Goal: Task Accomplishment & Management: Use online tool/utility

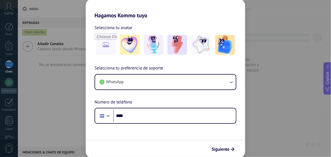
click at [223, 46] on img at bounding box center [225, 45] width 20 height 20
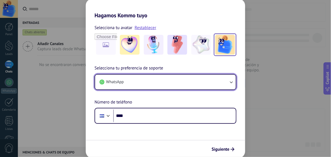
click at [226, 83] on button "WhatsApp" at bounding box center [165, 82] width 141 height 15
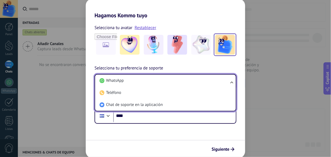
click at [205, 80] on li "WhatsApp" at bounding box center [164, 81] width 134 height 12
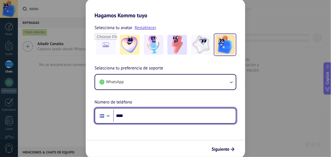
click at [184, 118] on input "****" at bounding box center [174, 116] width 122 height 13
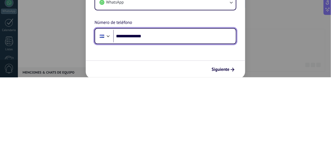
type input "**********"
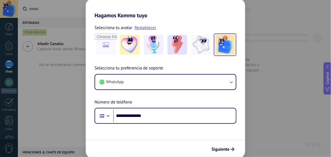
click at [223, 149] on span "Siguiente" at bounding box center [220, 149] width 18 height 4
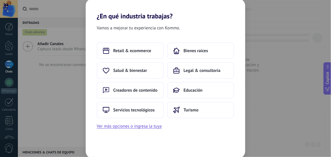
click at [102, 125] on button "Ver más opciones o ingresa la tuya" at bounding box center [129, 126] width 65 height 7
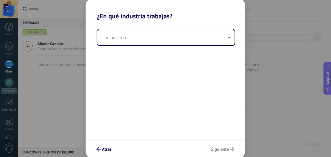
click at [163, 35] on input "text" at bounding box center [165, 37] width 137 height 16
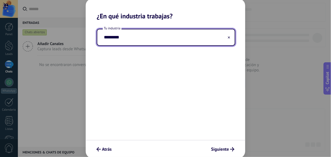
type input "*********"
click at [281, 34] on div "¿En qué industria trabajas? Tu industria ********* Atrás [GEOGRAPHIC_DATA]" at bounding box center [165, 78] width 331 height 157
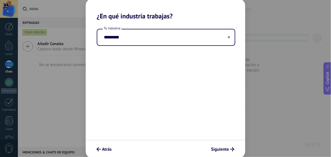
click at [224, 150] on span "Siguiente" at bounding box center [220, 149] width 18 height 4
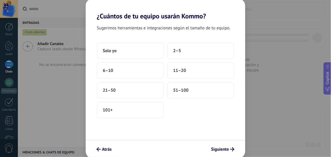
click at [198, 47] on button "2–5" at bounding box center [200, 51] width 67 height 16
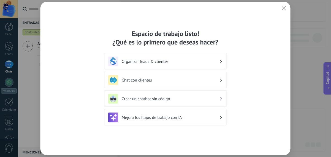
click at [206, 81] on h3 "Chat con clientes" at bounding box center [170, 80] width 97 height 5
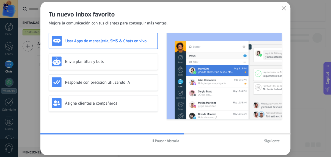
click at [77, 36] on div "Usar Apps de mensajería, SMS & Chats en vivo" at bounding box center [103, 41] width 103 height 10
click at [269, 140] on span "Siguiente" at bounding box center [272, 141] width 16 height 4
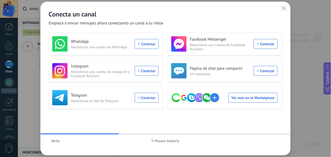
click at [143, 43] on div "WhatsApp Necesitarás una cuenta de WhatsApp Conectar" at bounding box center [105, 43] width 106 height 15
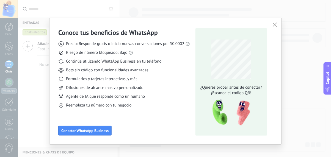
click at [81, 130] on span "Conectar WhatsApp Business" at bounding box center [84, 131] width 47 height 4
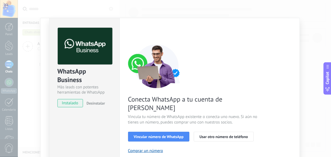
click at [171, 135] on span "Vincular número de WhatsApp" at bounding box center [159, 137] width 50 height 4
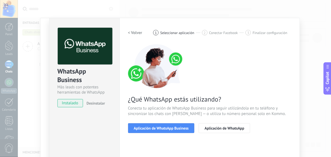
click at [173, 128] on span "Aplicación de WhatsApp Business" at bounding box center [161, 128] width 55 height 4
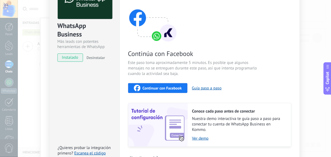
scroll to position [46, 0]
click at [157, 88] on span "Continuar con Facebook" at bounding box center [162, 88] width 39 height 4
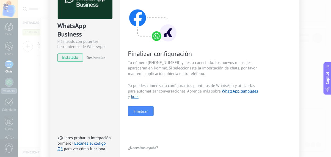
click at [144, 114] on button "Finalizar" at bounding box center [141, 111] width 26 height 10
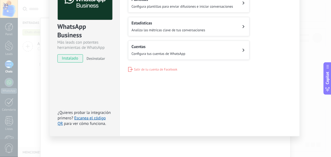
scroll to position [44, 0]
click at [246, 61] on div "Gestiona tu WhatsApp Business Plantillas Configura plantillas para enviar difus…" at bounding box center [209, 27] width 163 height 89
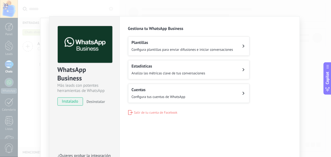
scroll to position [0, 0]
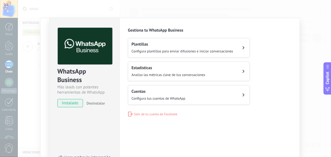
click at [237, 50] on button "Plantillas Configura plantillas para enviar difusiones e iniciar conversaciones" at bounding box center [188, 47] width 121 height 19
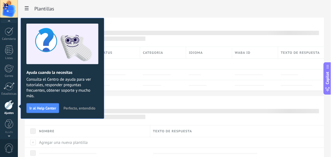
scroll to position [3, 0]
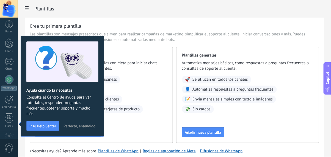
click at [77, 127] on span "Perfecto, entendido" at bounding box center [79, 126] width 32 height 4
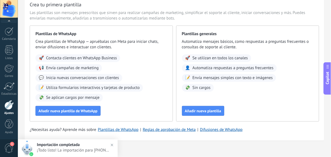
scroll to position [28, 0]
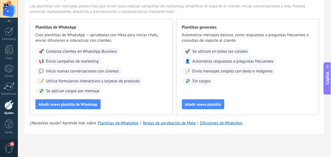
click at [112, 52] on span "Contacta clientes en WhatsApp Business" at bounding box center [81, 51] width 71 height 5
click at [105, 45] on div "Plantillas de WhatsApp Crea plantillas de WhatsApp — apruébalas con Meta para i…" at bounding box center [101, 67] width 143 height 96
click at [104, 48] on div "🚀 Contacta clientes en WhatsApp Business" at bounding box center [77, 52] width 85 height 8
click at [53, 102] on span "Añadir nueva plantilla de WhatsApp" at bounding box center [67, 104] width 59 height 4
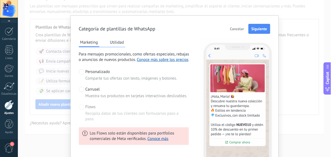
scroll to position [2, 0]
click at [82, 92] on div at bounding box center [81, 89] width 5 height 5
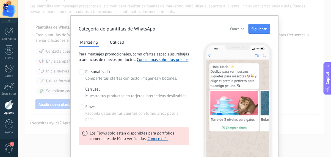
click at [83, 73] on span at bounding box center [81, 71] width 5 height 5
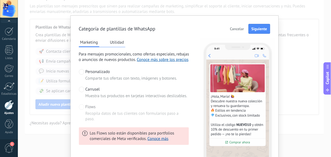
click at [261, 29] on span "Siguiente" at bounding box center [259, 29] width 16 height 4
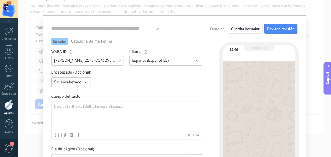
type input "**********"
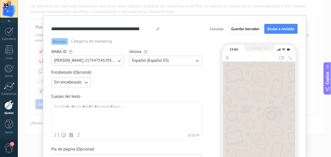
click at [72, 83] on span "Sin encabezado" at bounding box center [67, 82] width 27 height 5
click at [43, 68] on div "**********" at bounding box center [174, 110] width 263 height 191
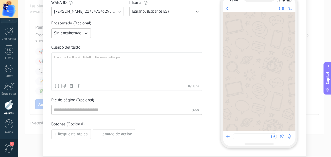
scroll to position [46, 0]
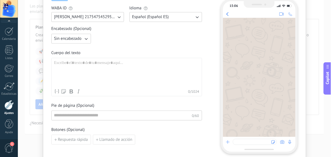
click at [69, 38] on span "Sin encabezado" at bounding box center [67, 38] width 27 height 5
click at [58, 58] on span "Imagen o archivo" at bounding box center [69, 57] width 30 height 5
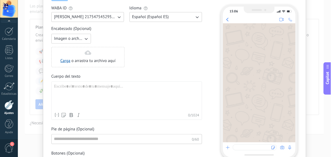
click at [83, 39] on icon "button" at bounding box center [85, 38] width 5 height 5
click at [59, 37] on span "Sin encabezado" at bounding box center [67, 38] width 27 height 5
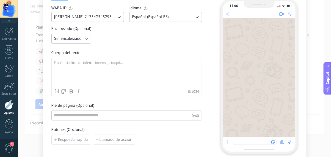
click at [63, 66] on div at bounding box center [126, 73] width 145 height 26
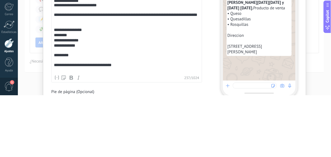
click at [168, 77] on div "**********" at bounding box center [126, 79] width 145 height 11
click at [170, 81] on div "**********" at bounding box center [126, 79] width 145 height 11
click at [168, 80] on div "**********" at bounding box center [126, 79] width 145 height 11
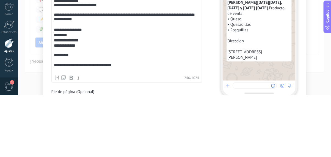
click at [68, 85] on div "**********" at bounding box center [126, 79] width 145 height 11
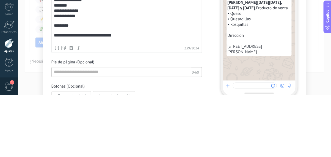
scroll to position [76, 0]
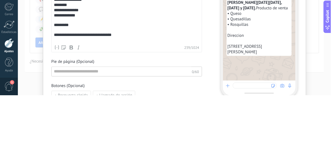
click at [70, 70] on div "*******" at bounding box center [126, 67] width 145 height 5
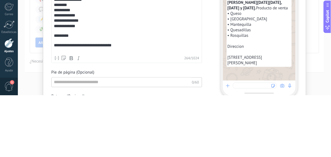
click at [76, 91] on div "**********" at bounding box center [126, 88] width 145 height 5
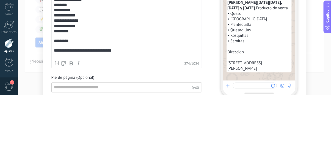
click at [169, 84] on div "**********" at bounding box center [126, 82] width 145 height 5
click at [317, 110] on div "**********" at bounding box center [174, 78] width 313 height 157
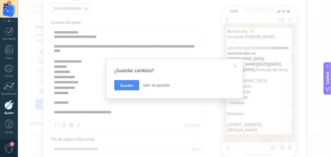
click at [235, 64] on span at bounding box center [235, 66] width 9 height 9
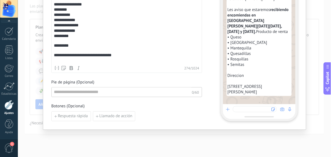
scroll to position [138, 0]
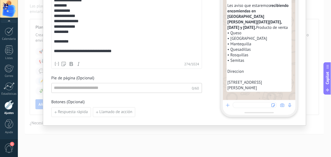
click at [66, 112] on span "Respuesta rápida" at bounding box center [73, 112] width 30 height 4
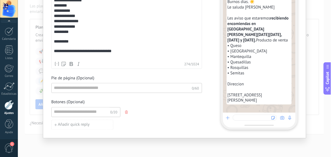
click at [127, 113] on icon "button" at bounding box center [126, 112] width 3 height 3
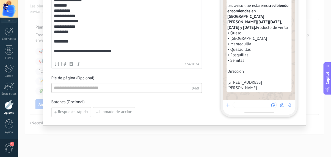
click at [61, 111] on span "Respuesta rápida" at bounding box center [73, 112] width 30 height 4
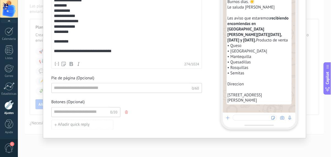
click at [127, 110] on button "button" at bounding box center [127, 112] width 4 height 8
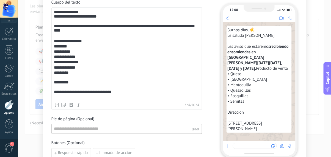
scroll to position [0, 0]
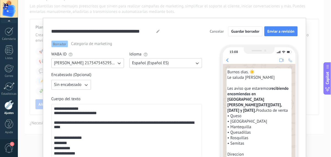
click at [288, 31] on span "Enviar a revisión" at bounding box center [280, 31] width 27 height 4
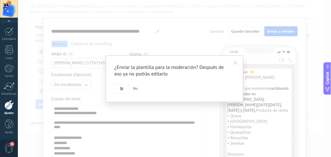
click at [121, 90] on span "Si" at bounding box center [121, 89] width 3 height 4
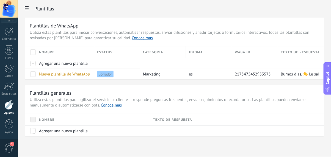
click at [46, 73] on span "Nueva plantilla de WhatsApp ([DATE] 15:06)" at bounding box center [77, 74] width 77 height 5
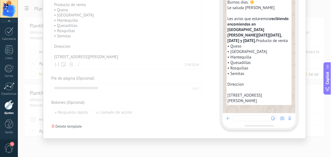
scroll to position [157, 0]
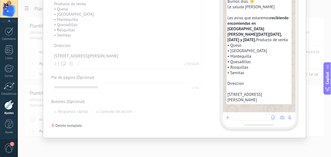
click at [282, 145] on div "**********" at bounding box center [174, 78] width 313 height 157
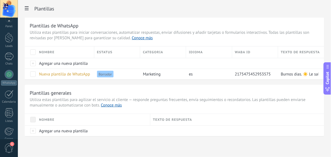
scroll to position [0, 0]
click at [7, 86] on div at bounding box center [9, 82] width 9 height 9
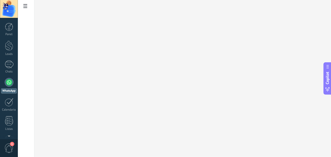
click at [4, 46] on link "Leads" at bounding box center [9, 48] width 18 height 15
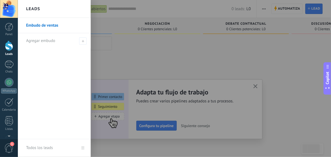
click at [131, 73] on div at bounding box center [158, 79] width 86 height 85
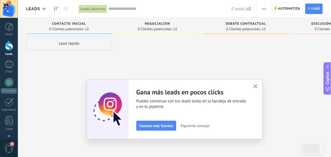
click at [255, 88] on icon "button" at bounding box center [255, 86] width 4 height 4
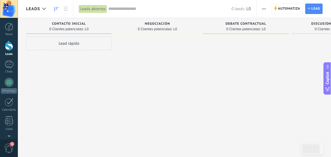
click at [48, 37] on div "Lead rápido" at bounding box center [69, 44] width 86 height 14
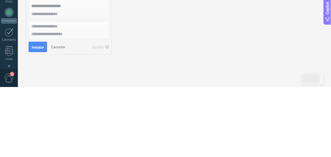
click at [119, 112] on div at bounding box center [158, 82] width 86 height 90
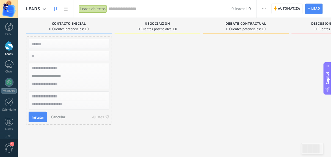
click at [6, 64] on div at bounding box center [9, 64] width 9 height 8
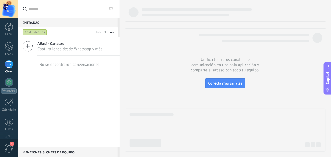
click at [32, 45] on use at bounding box center [28, 46] width 10 height 10
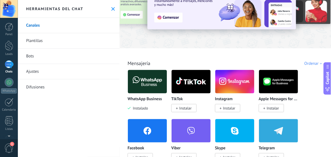
scroll to position [46, 0]
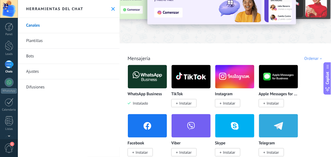
click at [148, 76] on img at bounding box center [147, 76] width 39 height 27
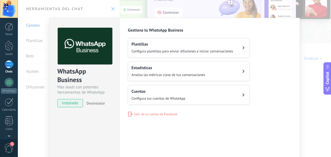
click at [68, 105] on span "instalado" at bounding box center [70, 103] width 25 height 8
click at [67, 103] on span "instalado" at bounding box center [70, 103] width 25 height 8
click at [308, 108] on div "WhatsApp Business Más leads con potentes herramientas de WhatsApp instalado Des…" at bounding box center [174, 78] width 313 height 157
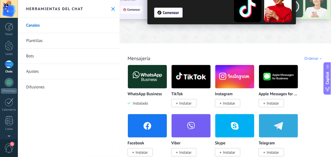
click at [33, 38] on link "Plantillas" at bounding box center [69, 40] width 102 height 15
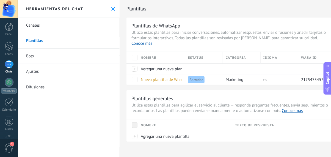
click at [30, 58] on link "Bots" at bounding box center [69, 56] width 102 height 15
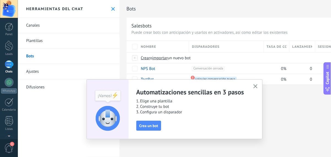
click at [36, 70] on link "Ajustes" at bounding box center [69, 71] width 102 height 15
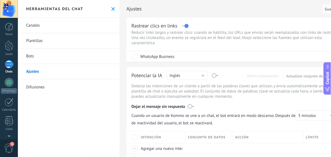
click at [36, 88] on link "Difusiones" at bounding box center [69, 86] width 102 height 15
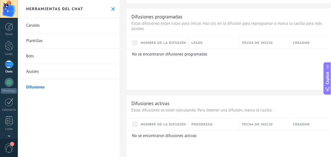
scroll to position [222, 0]
click at [5, 107] on link "Calendario" at bounding box center [9, 105] width 18 height 14
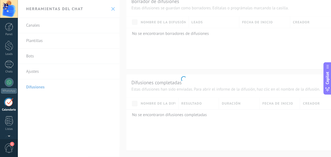
scroll to position [193, 0]
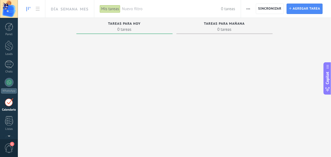
click at [9, 126] on div at bounding box center [9, 121] width 8 height 10
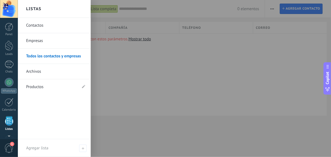
click at [274, 126] on div "Todos los contactos y empresas Lista completa Aplicar 0 elementos Lista complet…" at bounding box center [174, 67] width 313 height 134
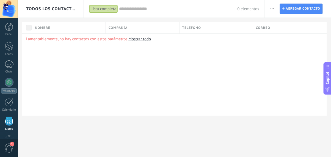
scroll to position [34, 0]
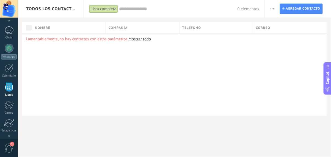
click at [8, 92] on link "Listas" at bounding box center [9, 89] width 18 height 15
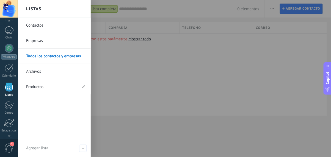
click at [39, 54] on link "Todos los contactos y empresas" at bounding box center [55, 56] width 59 height 15
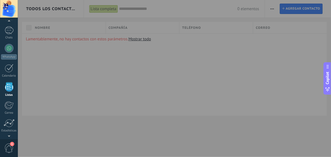
click at [275, 121] on div at bounding box center [183, 78] width 331 height 157
click at [292, 90] on div at bounding box center [183, 78] width 331 height 157
click at [314, 9] on div at bounding box center [183, 78] width 331 height 157
click at [14, 74] on div "Calendario" at bounding box center [9, 76] width 16 height 4
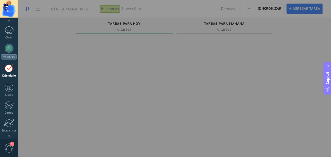
click at [5, 10] on div at bounding box center [9, 9] width 18 height 18
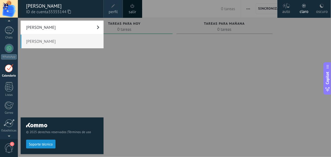
click at [277, 103] on div at bounding box center [183, 78] width 331 height 157
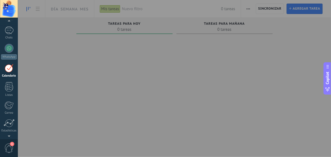
click at [8, 86] on div at bounding box center [9, 87] width 8 height 10
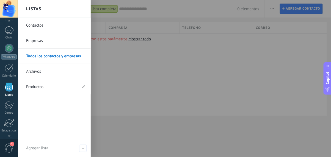
click at [35, 24] on link "Contactos" at bounding box center [55, 25] width 59 height 15
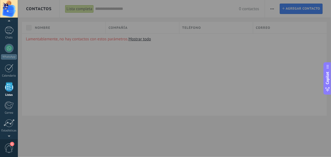
click at [76, 5] on div at bounding box center [183, 78] width 331 height 157
click at [102, 7] on div at bounding box center [183, 78] width 331 height 157
click at [103, 8] on div at bounding box center [183, 78] width 331 height 157
click at [300, 4] on div at bounding box center [183, 78] width 331 height 157
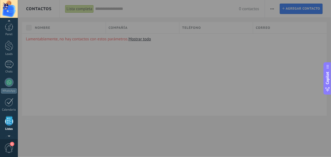
click at [9, 48] on div at bounding box center [9, 46] width 8 height 10
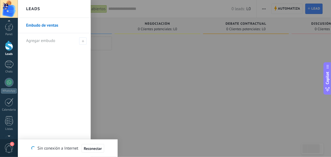
click at [279, 116] on div at bounding box center [246, 79] width 86 height 85
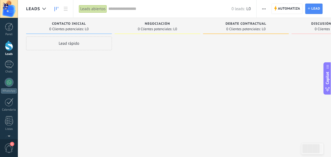
click at [53, 45] on div "Lead rápido" at bounding box center [69, 44] width 86 height 14
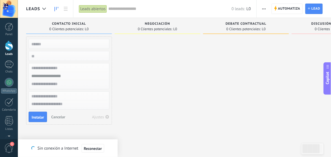
click at [303, 37] on div at bounding box center [334, 82] width 86 height 90
click at [263, 9] on use "button" at bounding box center [264, 9] width 4 height 1
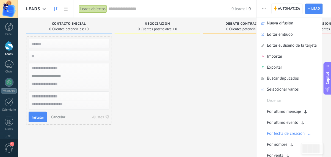
click at [296, 25] on div "Nueva difusión" at bounding box center [289, 23] width 65 height 11
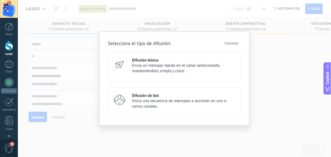
click at [182, 68] on span "Envía un mensaje rápido en el canal seleccionado, manteniéndolo simple y claro." at bounding box center [184, 68] width 104 height 11
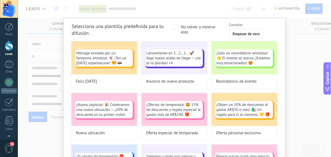
click at [247, 31] on button "Empezar de cero" at bounding box center [245, 34] width 33 height 10
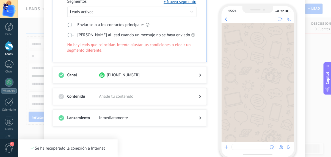
scroll to position [59, 0]
click at [188, 74] on div "[PHONE_NUMBER]" at bounding box center [144, 74] width 91 height 5
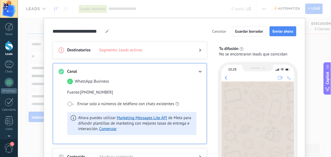
scroll to position [0, 0]
click at [312, 105] on div "**********" at bounding box center [174, 78] width 313 height 157
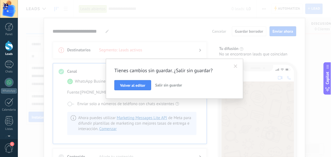
click at [237, 64] on span at bounding box center [235, 66] width 9 height 9
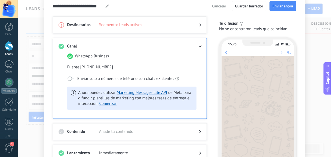
scroll to position [87, 0]
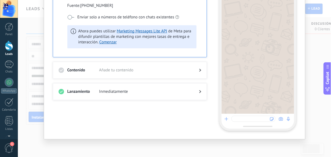
click at [192, 73] on div at bounding box center [129, 75] width 143 height 5
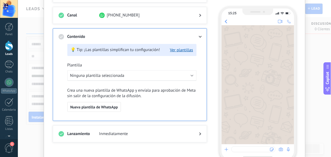
scroll to position [53, 0]
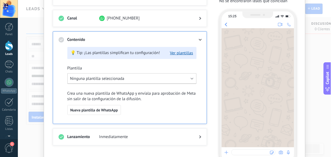
click at [189, 80] on button "Ninguna plantilla seleccionada" at bounding box center [131, 78] width 129 height 11
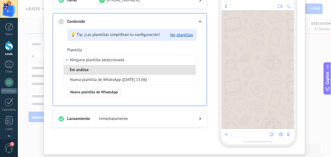
scroll to position [77, 0]
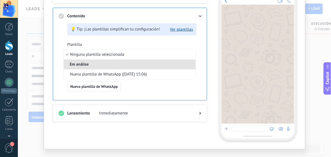
click at [168, 74] on li "Nueva plantilla de WhatsApp ([DATE] 15:06)" at bounding box center [130, 74] width 132 height 10
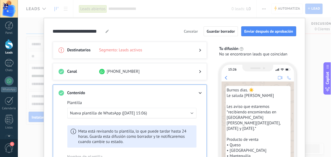
scroll to position [0, 0]
click at [7, 50] on div at bounding box center [9, 46] width 8 height 10
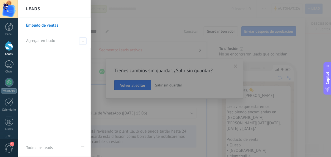
click at [235, 65] on span at bounding box center [236, 67] width 4 height 4
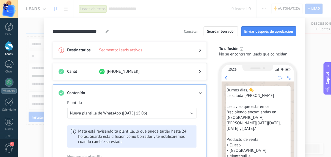
click at [313, 44] on div "**********" at bounding box center [174, 78] width 313 height 157
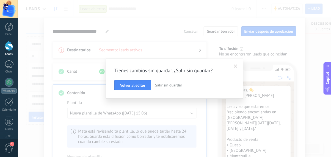
click at [5, 65] on div at bounding box center [9, 64] width 9 height 8
click at [6, 65] on div at bounding box center [9, 64] width 9 height 8
click at [8, 87] on link "WhatsApp" at bounding box center [9, 86] width 18 height 16
click at [8, 107] on link "Calendario" at bounding box center [9, 105] width 18 height 14
click at [9, 105] on div at bounding box center [9, 102] width 9 height 9
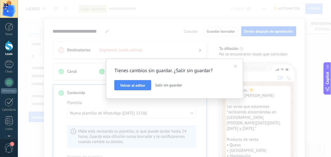
click at [9, 104] on div at bounding box center [9, 102] width 9 height 9
click at [173, 81] on button "Salir sin guardar" at bounding box center [168, 85] width 31 height 10
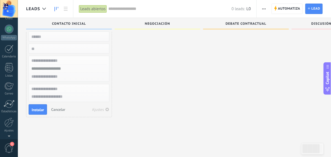
scroll to position [53, 0]
click at [9, 153] on span "1" at bounding box center [8, 149] width 9 height 10
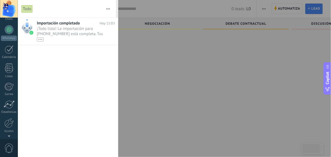
click at [77, 30] on span "¡Todo listo! La importación para [PHONE_NUMBER] está completa. Tus datos de Wha…" at bounding box center [71, 33] width 68 height 15
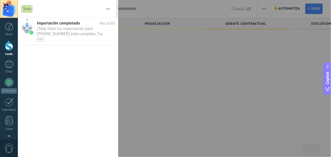
click at [209, 98] on div at bounding box center [165, 78] width 331 height 157
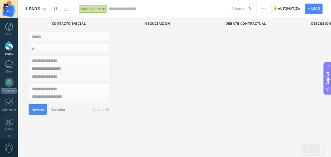
click at [5, 66] on div at bounding box center [9, 64] width 9 height 8
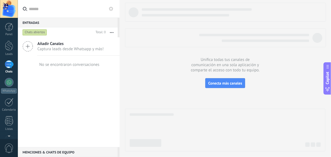
click at [7, 32] on link "Panel" at bounding box center [9, 29] width 18 height 13
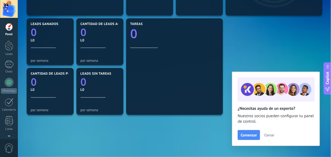
scroll to position [160, 0]
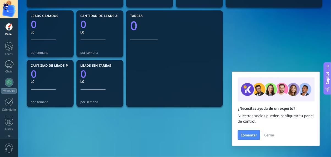
click at [322, 144] on div "Mensajes entrantes 0 por semana WhatsApp Cloud API 0 Chats 0 Otros 0 Diálogos v…" at bounding box center [174, 34] width 298 height 249
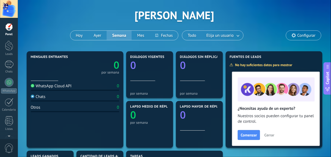
scroll to position [0, 0]
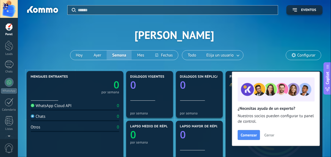
click at [7, 68] on div at bounding box center [9, 64] width 9 height 8
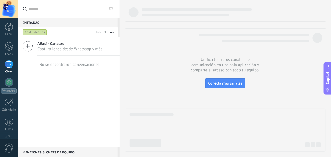
click at [8, 51] on link "Leads" at bounding box center [9, 48] width 18 height 15
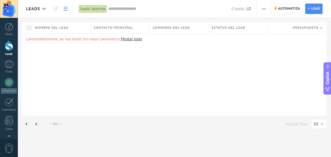
click at [8, 29] on div at bounding box center [9, 27] width 8 height 8
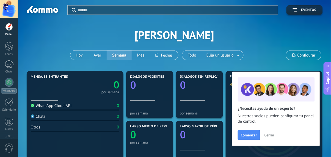
click at [270, 134] on span "Cerrar" at bounding box center [269, 135] width 10 height 4
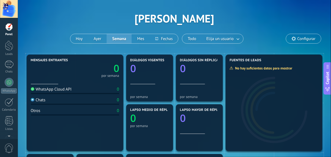
scroll to position [17, 0]
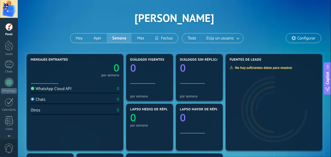
click at [7, 47] on div at bounding box center [9, 46] width 8 height 10
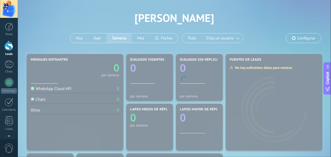
click at [10, 69] on link "Chats" at bounding box center [9, 66] width 18 height 13
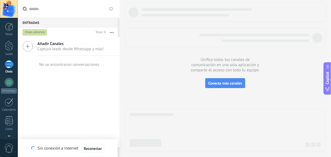
click at [7, 44] on div at bounding box center [9, 46] width 8 height 10
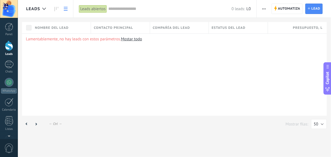
click at [52, 26] on span "Nombre del lead" at bounding box center [52, 27] width 34 height 5
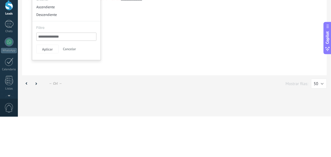
click at [229, 74] on div "Lamentablemente, no hay leads con estos parámetros. [GEOGRAPHIC_DATA] todo" at bounding box center [174, 75] width 305 height 82
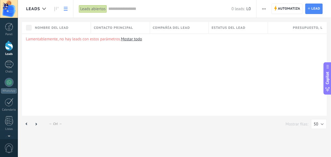
click at [42, 10] on div at bounding box center [44, 9] width 9 height 11
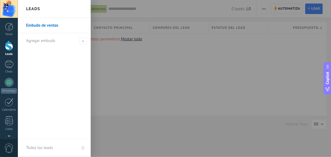
click at [34, 23] on link "Embudo de ventas" at bounding box center [55, 25] width 59 height 15
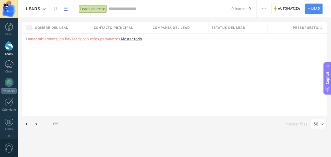
click at [310, 9] on use at bounding box center [309, 8] width 2 height 2
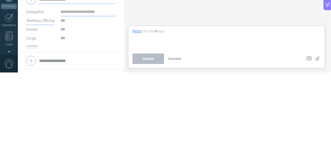
click at [36, 102] on button "Teléfono Oficina" at bounding box center [40, 105] width 29 height 9
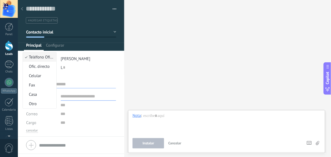
click at [89, 73] on div "Usuario resp. [PERSON_NAME] Presupuesto L 0" at bounding box center [71, 64] width 90 height 21
click at [38, 105] on span "Teléfono Oficina" at bounding box center [40, 105] width 29 height 5
click at [61, 122] on input "text" at bounding box center [88, 122] width 55 height 9
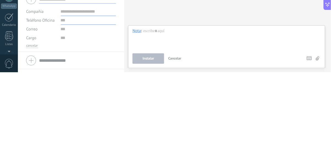
click at [65, 107] on input "text" at bounding box center [88, 105] width 55 height 9
click at [225, 92] on div "Buscar Carga más Participantes: 0 Agregar usuario Bots: 0" at bounding box center [227, 78] width 207 height 157
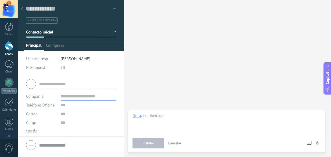
click at [114, 10] on span "button" at bounding box center [115, 9] width 4 height 1
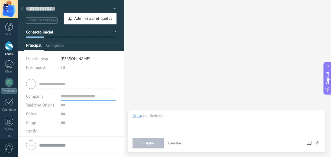
click at [180, 51] on div "Buscar Carga más Participantes: 0 Agregar usuario Bots: 0" at bounding box center [227, 78] width 207 height 157
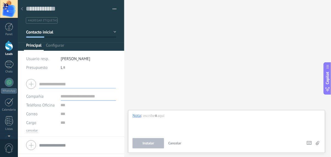
click at [22, 9] on icon at bounding box center [22, 8] width 2 height 3
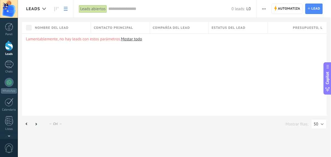
click at [250, 9] on span "L0" at bounding box center [248, 8] width 4 height 5
click at [266, 9] on icon "button" at bounding box center [264, 9] width 4 height 1
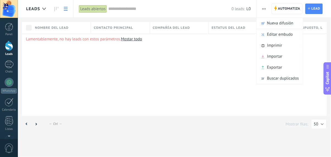
click at [290, 56] on div "Importar" at bounding box center [280, 56] width 46 height 11
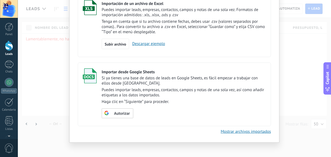
scroll to position [45, 0]
